Goal: Information Seeking & Learning: Learn about a topic

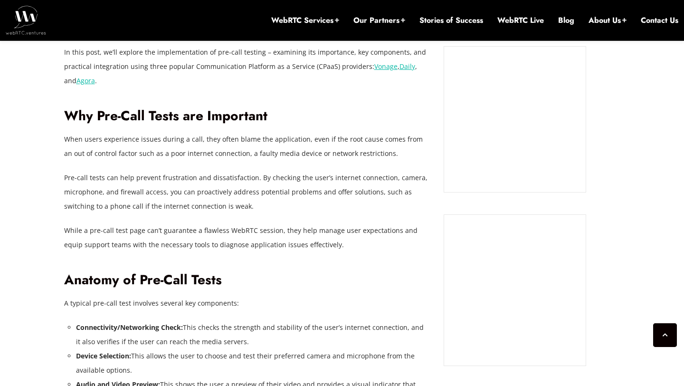
scroll to position [776, 0]
drag, startPoint x: 385, startPoint y: 152, endPoint x: 354, endPoint y: 132, distance: 36.9
click at [354, 132] on p "When users experience issues during a call, they often blame the application, e…" at bounding box center [247, 146] width 366 height 29
drag, startPoint x: 347, startPoint y: 125, endPoint x: 382, endPoint y: 158, distance: 47.7
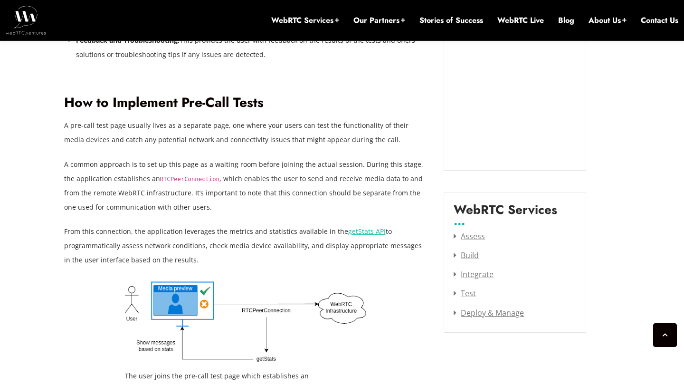
scroll to position [1149, 0]
drag, startPoint x: 370, startPoint y: 142, endPoint x: 334, endPoint y: 117, distance: 43.5
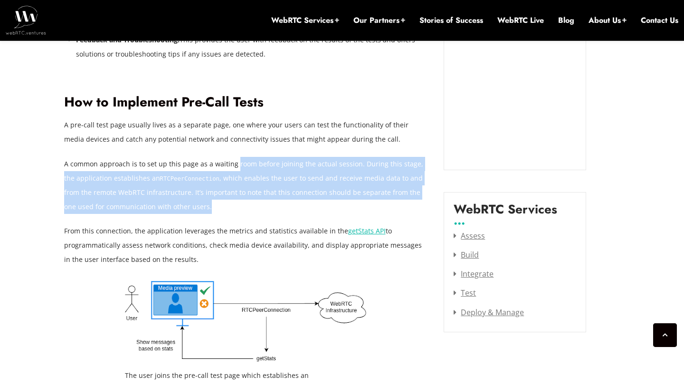
drag, startPoint x: 347, startPoint y: 202, endPoint x: 234, endPoint y: 166, distance: 118.6
click at [234, 166] on p "A common approach is to set up this page as a waiting room before joining the a…" at bounding box center [247, 185] width 366 height 57
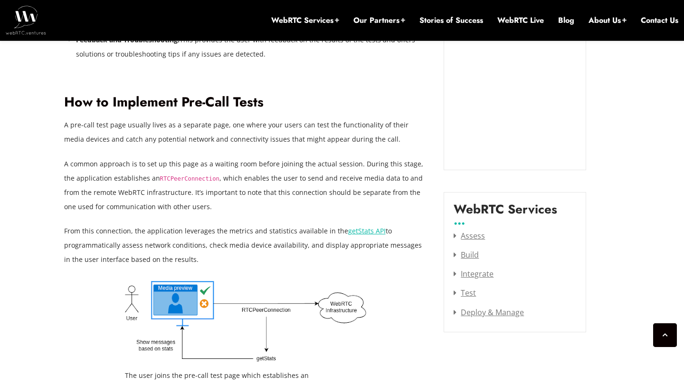
click at [228, 162] on p "A common approach is to set up this page as a waiting room before joining the a…" at bounding box center [247, 185] width 366 height 57
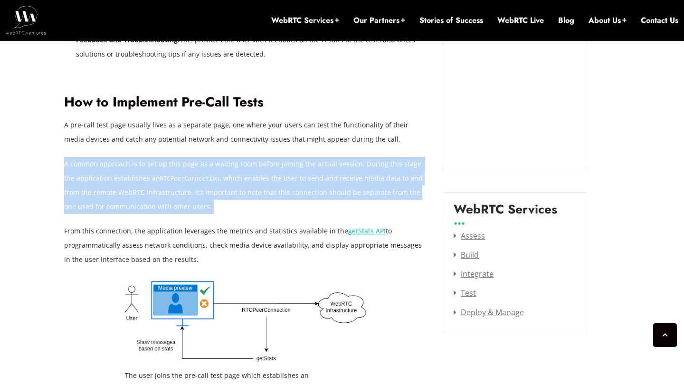
click at [228, 162] on p "A common approach is to set up this page as a waiting room before joining the a…" at bounding box center [247, 185] width 366 height 57
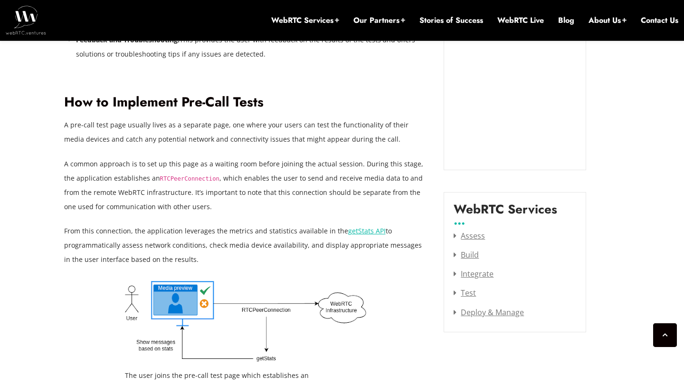
click at [263, 195] on p "A common approach is to set up this page as a waiting room before joining the a…" at bounding box center [247, 185] width 366 height 57
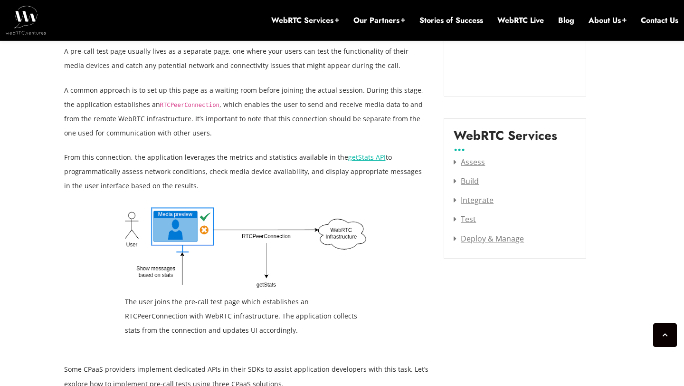
scroll to position [1221, 0]
drag, startPoint x: 264, startPoint y: 191, endPoint x: 238, endPoint y: 162, distance: 39.0
click at [238, 162] on p "From this connection, the application leverages the metrics and statistics avai…" at bounding box center [247, 172] width 366 height 43
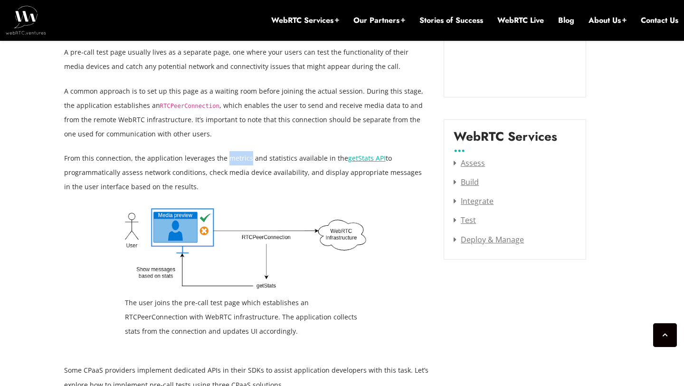
click at [238, 162] on p "From this connection, the application leverages the metrics and statistics avai…" at bounding box center [247, 172] width 366 height 43
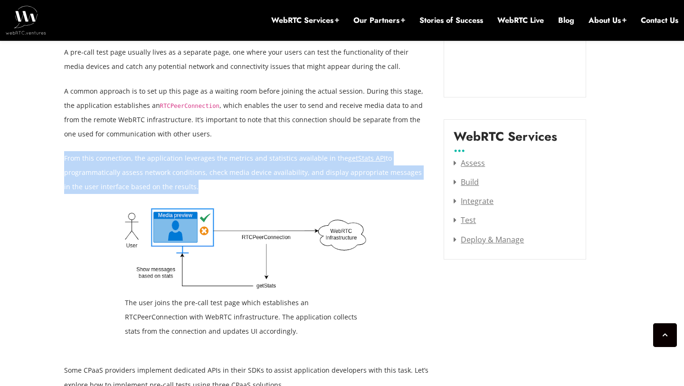
click at [241, 183] on p "From this connection, the application leverages the metrics and statistics avai…" at bounding box center [247, 172] width 366 height 43
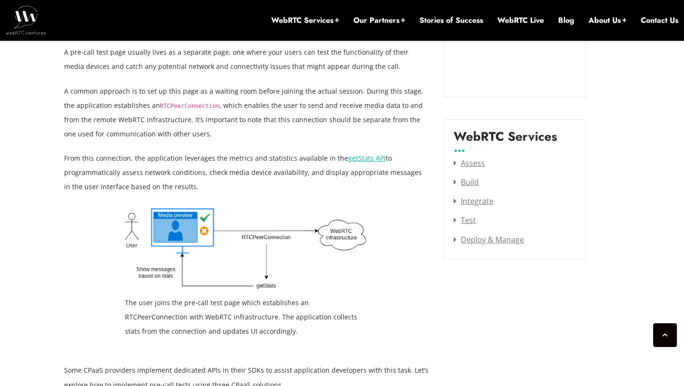
click at [241, 183] on p "From this connection, the application leverages the metrics and statistics avai…" at bounding box center [247, 172] width 366 height 43
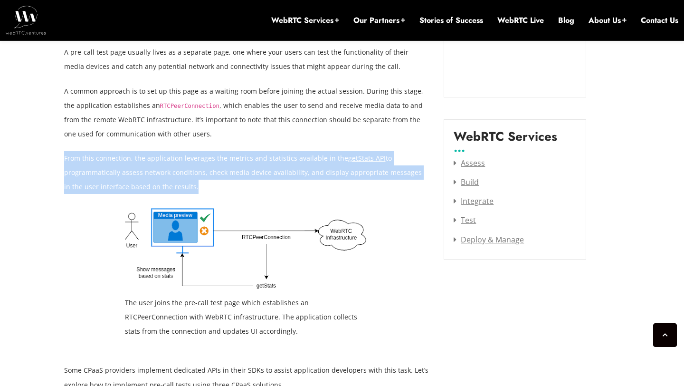
click at [241, 183] on p "From this connection, the application leverages the metrics and statistics avai…" at bounding box center [247, 172] width 366 height 43
click at [244, 185] on p "From this connection, the application leverages the metrics and statistics avai…" at bounding box center [247, 172] width 366 height 43
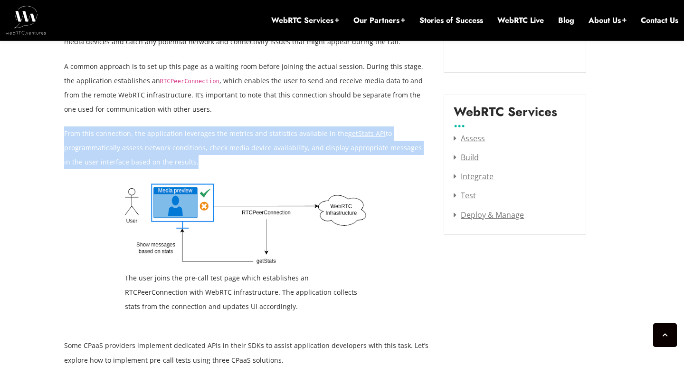
scroll to position [1247, 0]
drag, startPoint x: 240, startPoint y: 158, endPoint x: 198, endPoint y: 123, distance: 54.9
click at [243, 157] on p "From this connection, the application leverages the metrics and statistics avai…" at bounding box center [247, 146] width 366 height 43
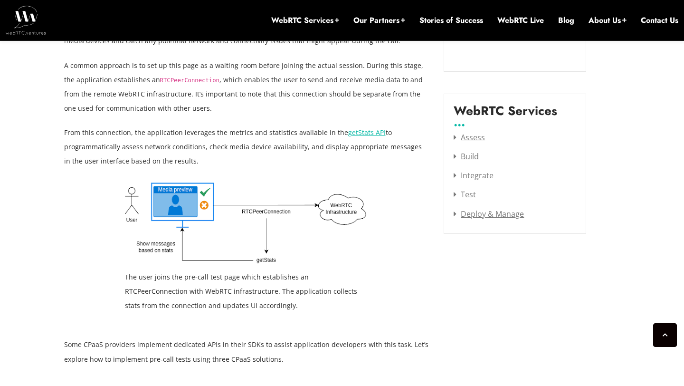
click at [243, 157] on p "From this connection, the application leverages the metrics and statistics avai…" at bounding box center [247, 146] width 366 height 43
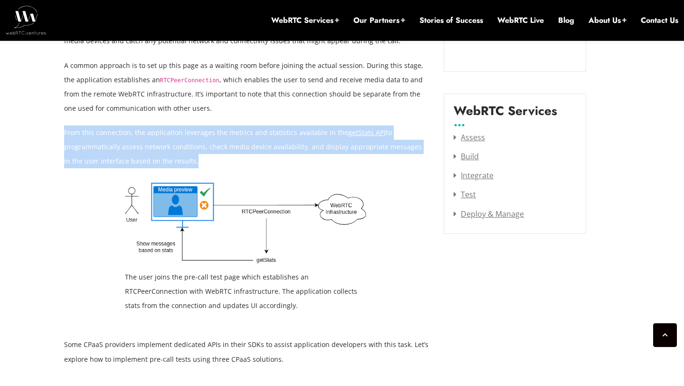
click at [243, 157] on p "From this connection, the application leverages the metrics and statistics avai…" at bounding box center [247, 146] width 366 height 43
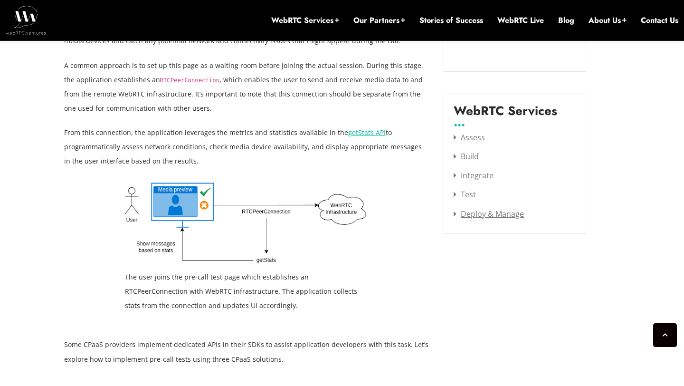
click at [244, 158] on p "From this connection, the application leverages the metrics and statistics avai…" at bounding box center [247, 146] width 366 height 43
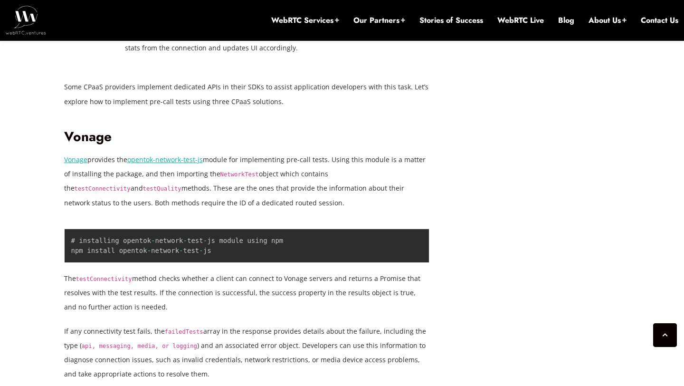
scroll to position [1505, 0]
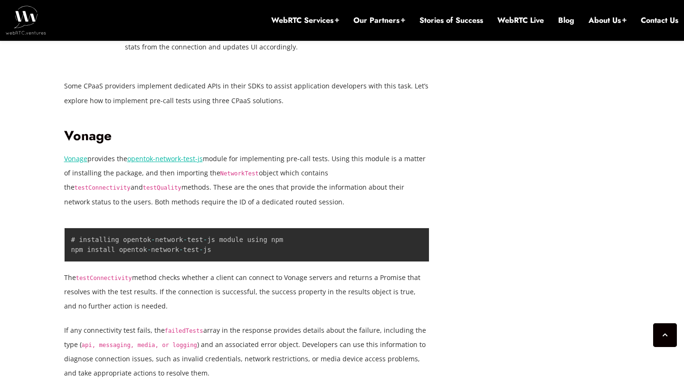
click at [253, 173] on p "Vonage provides the opentok-network-test-js module for implementing pre-call te…" at bounding box center [247, 180] width 366 height 57
drag, startPoint x: 236, startPoint y: 200, endPoint x: 210, endPoint y: 182, distance: 32.2
click at [210, 182] on p "Vonage provides the opentok-network-test-js module for implementing pre-call te…" at bounding box center [247, 180] width 366 height 57
click at [237, 197] on p "Vonage provides the opentok-network-test-js module for implementing pre-call te…" at bounding box center [247, 180] width 366 height 57
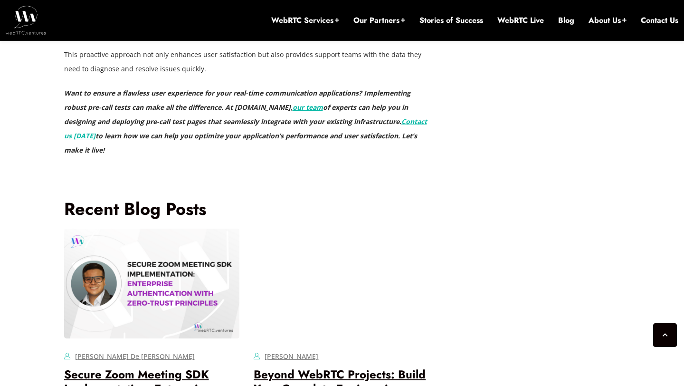
scroll to position [3842, 0]
